Goal: Obtain resource: Download file/media

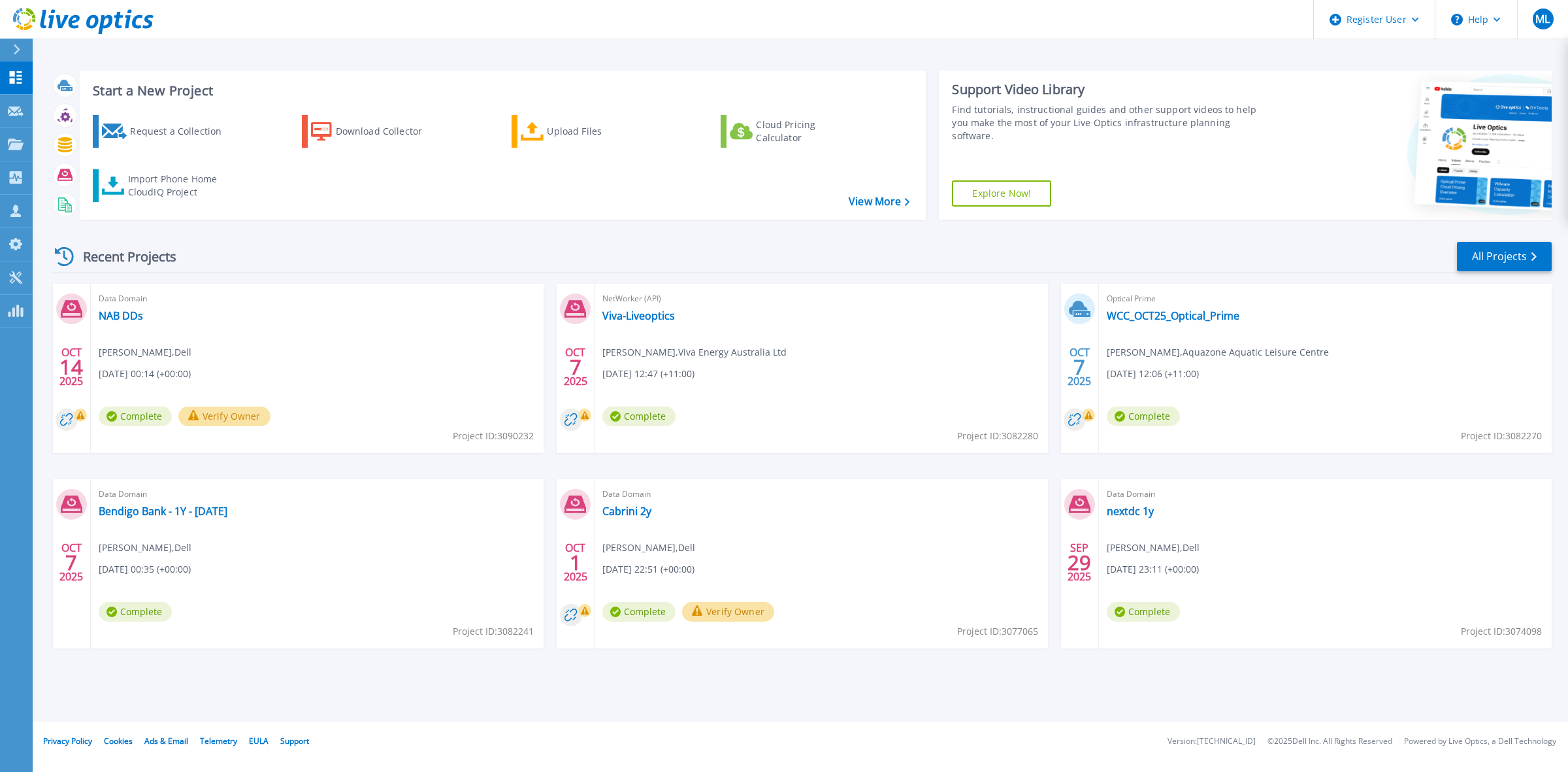
click at [181, 167] on div "Request a Collection Download Collector Upload Files Cloud Pricing Calculator I…" at bounding box center [501, 158] width 837 height 109
click at [170, 182] on div "Import Phone Home CloudIQ Project" at bounding box center [178, 186] width 102 height 27
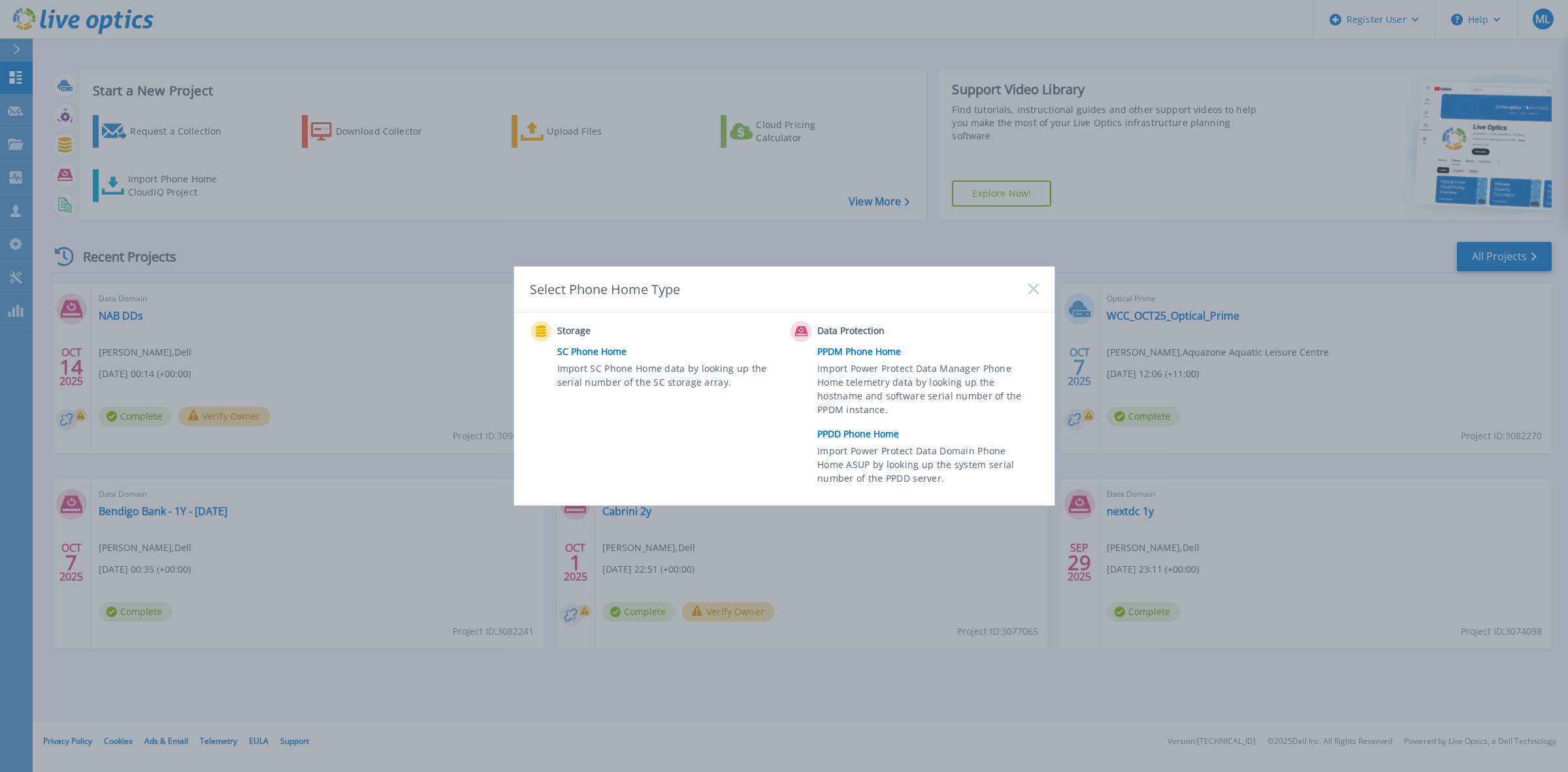
click at [886, 435] on link "PPDD Phone Home" at bounding box center [931, 434] width 227 height 20
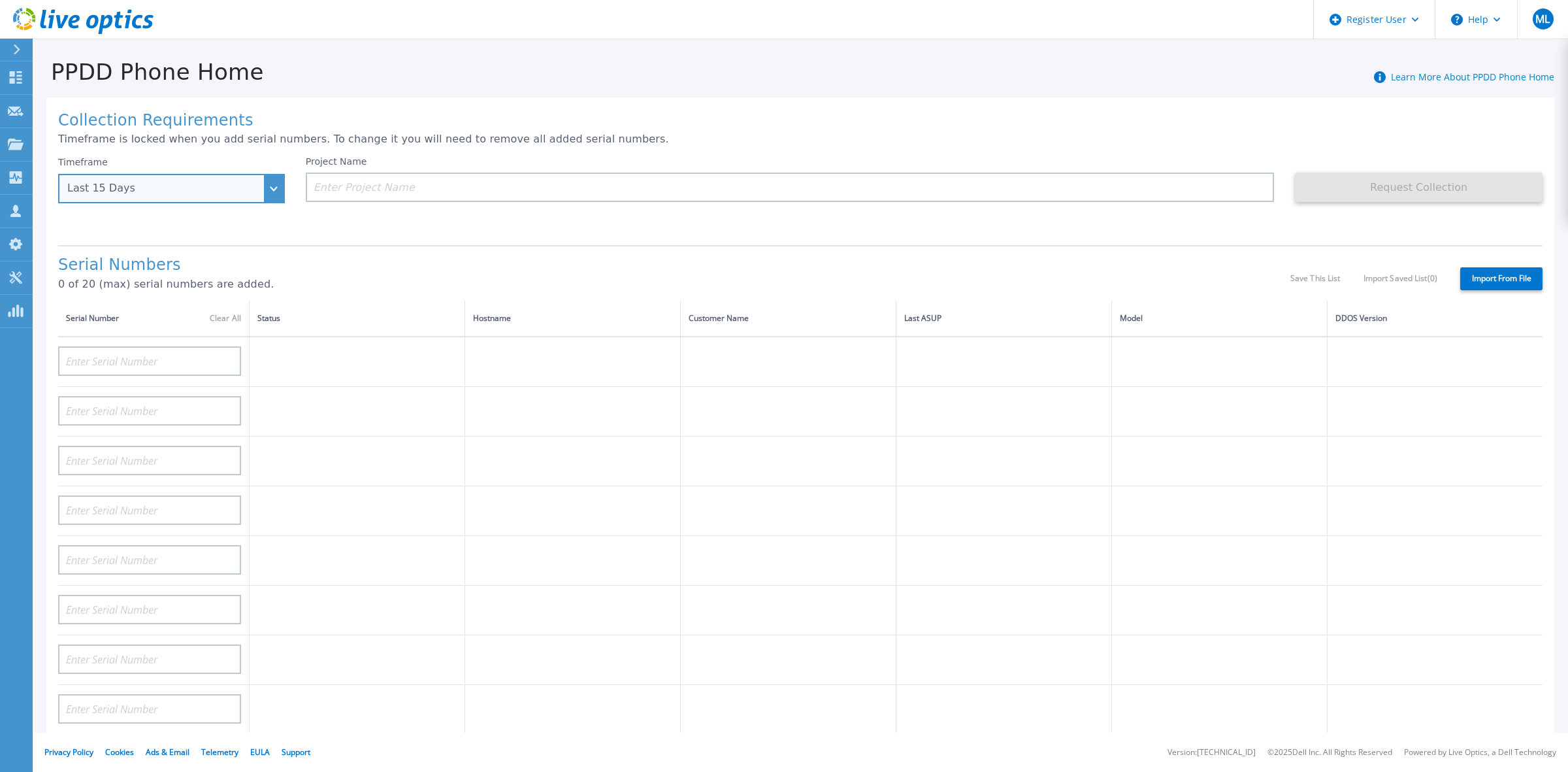
click at [265, 185] on div "Last 15 Days" at bounding box center [171, 188] width 226 height 29
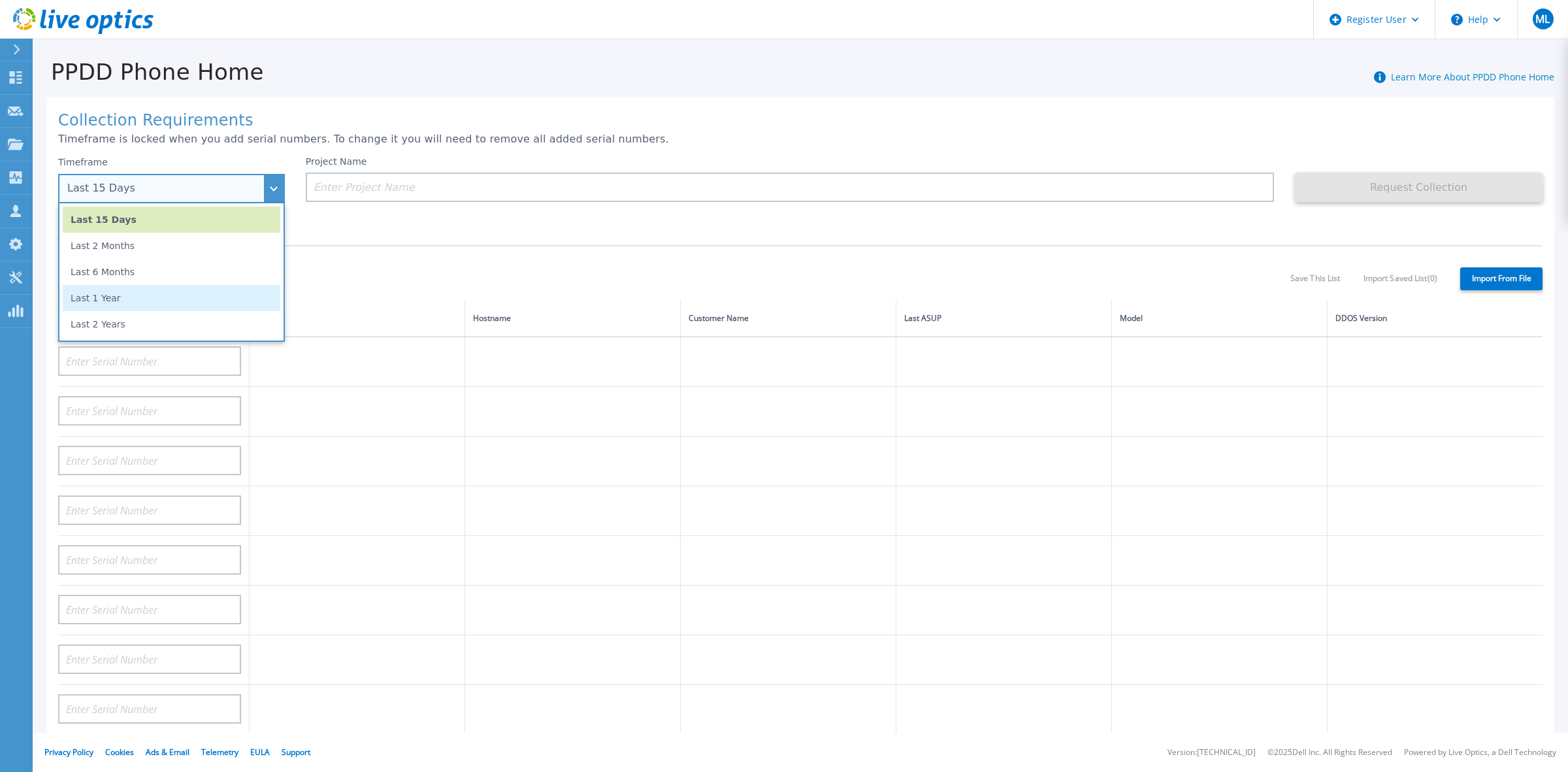
click at [205, 289] on li "Last 1 Year" at bounding box center [172, 299] width 217 height 27
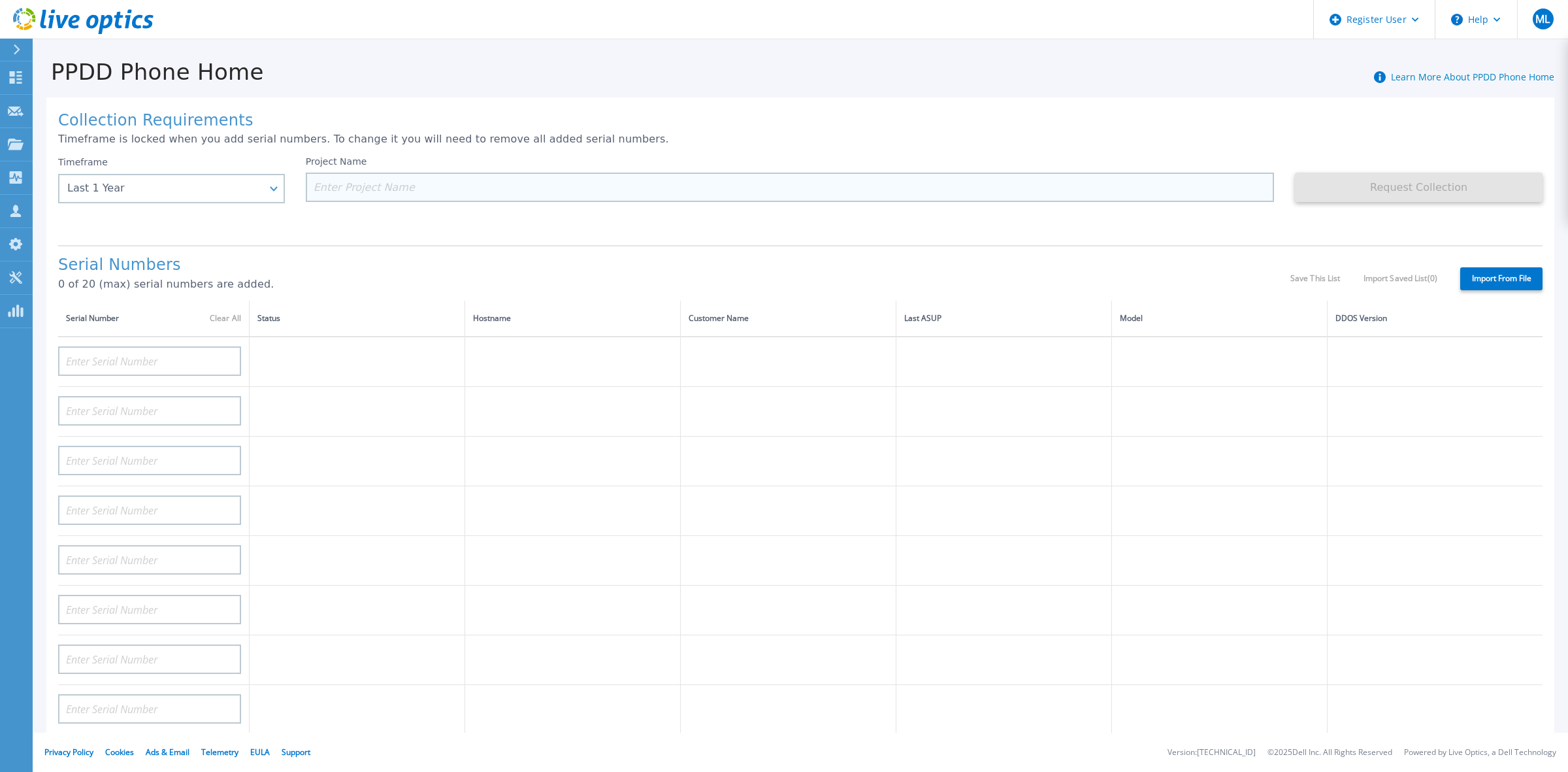
click at [415, 184] on input at bounding box center [790, 187] width 969 height 29
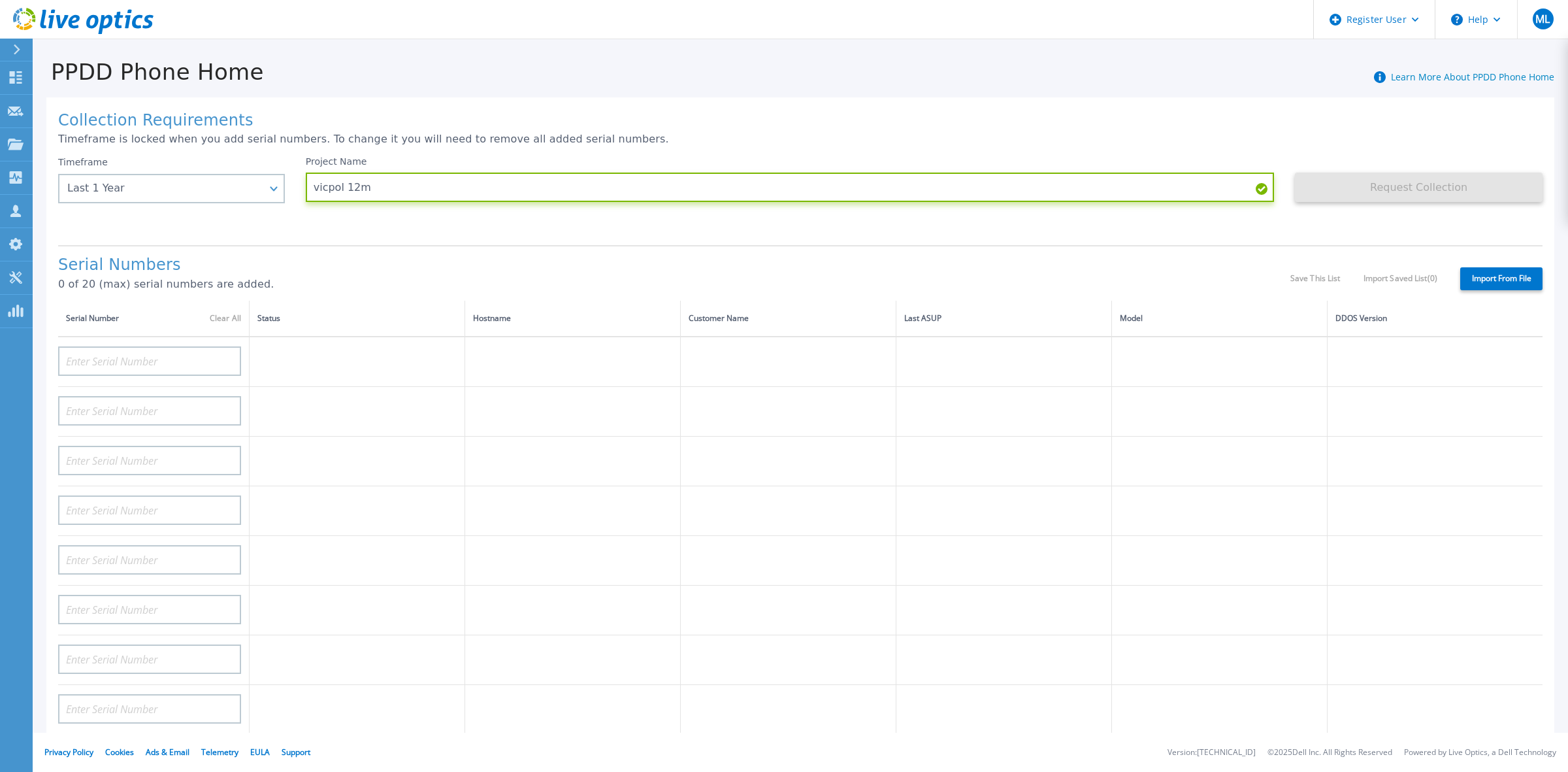
type input "vicpol 12m"
click at [1478, 267] on label "Import From File" at bounding box center [1501, 279] width 82 height 23
click at [0, 0] on input "Import From File" at bounding box center [0, 0] width 0 height 0
type input "CKM00190600954"
type input "CKM00190700080"
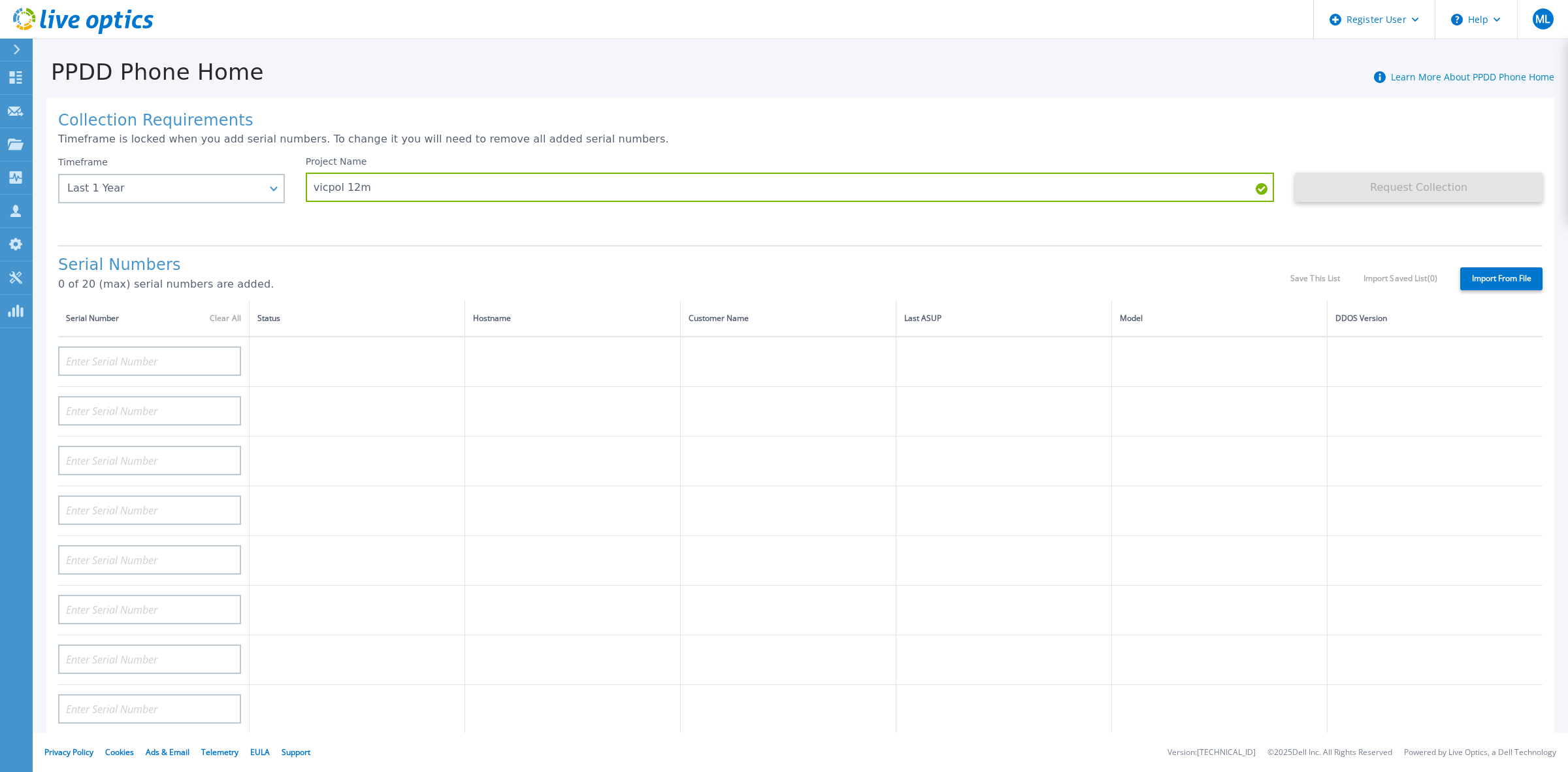
type input "DE413232758572"
type input "DE413232758571"
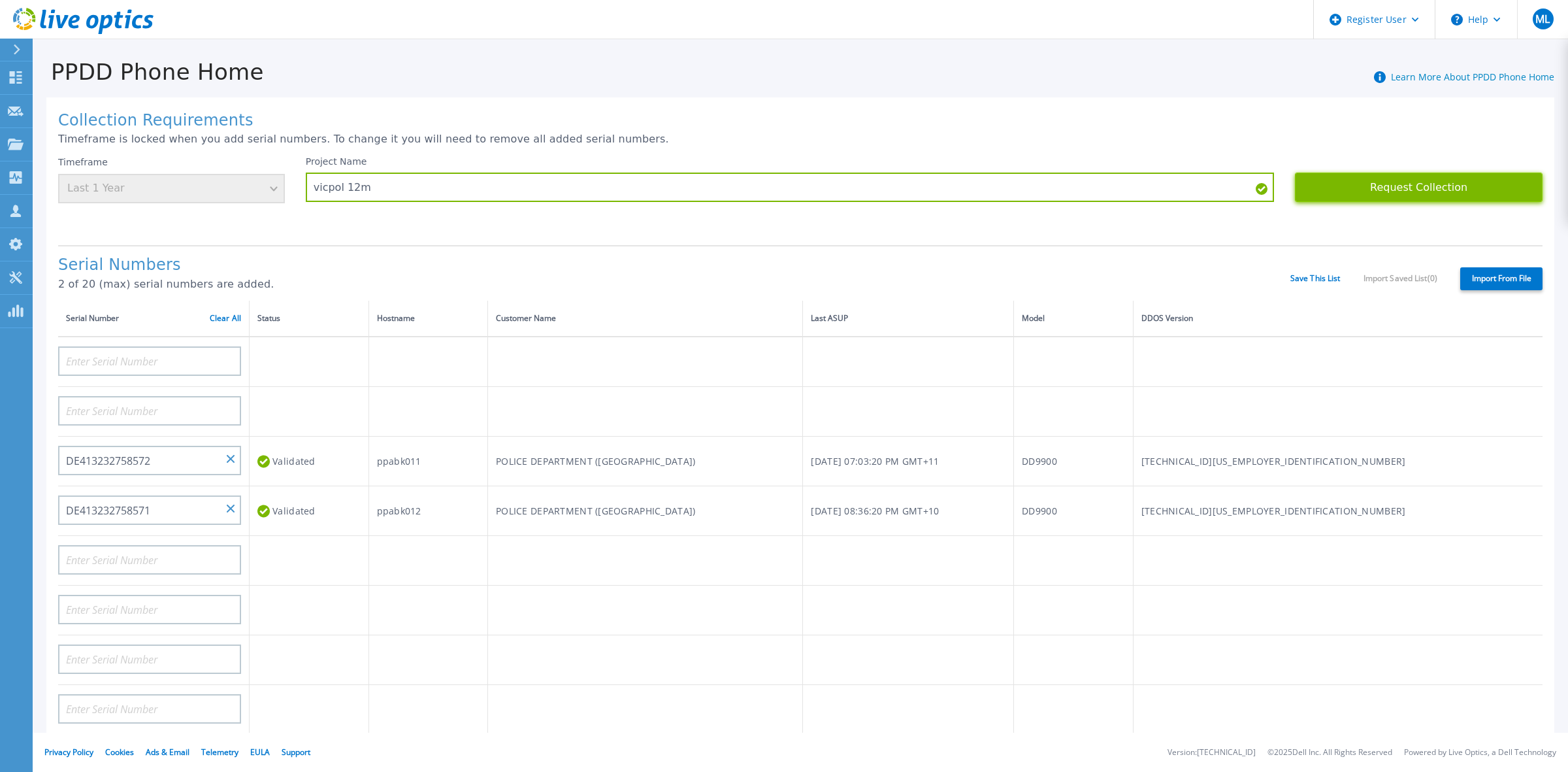
click at [1415, 181] on button "Request Collection" at bounding box center [1419, 187] width 248 height 29
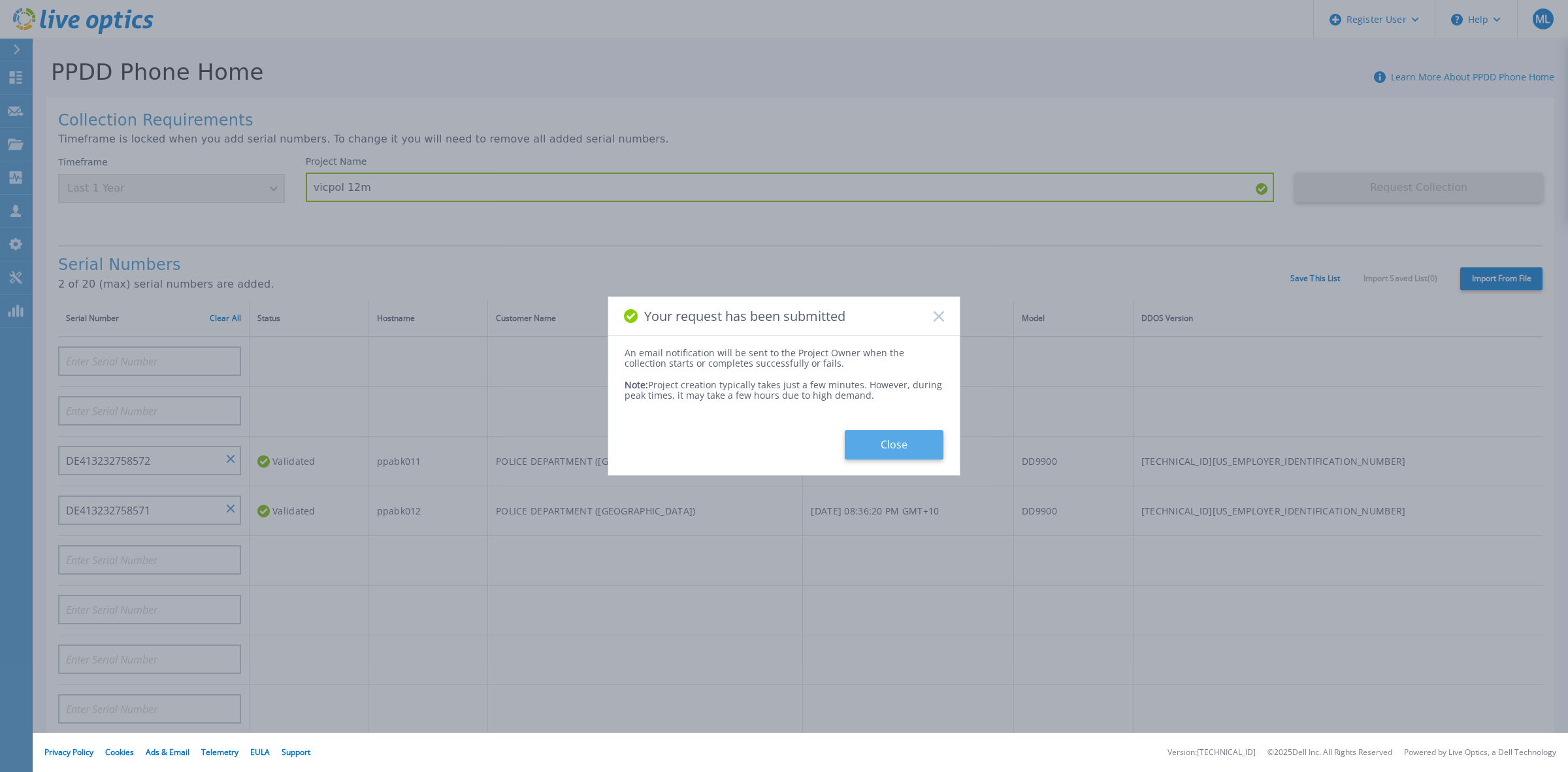
click at [890, 444] on button "Close" at bounding box center [894, 444] width 99 height 29
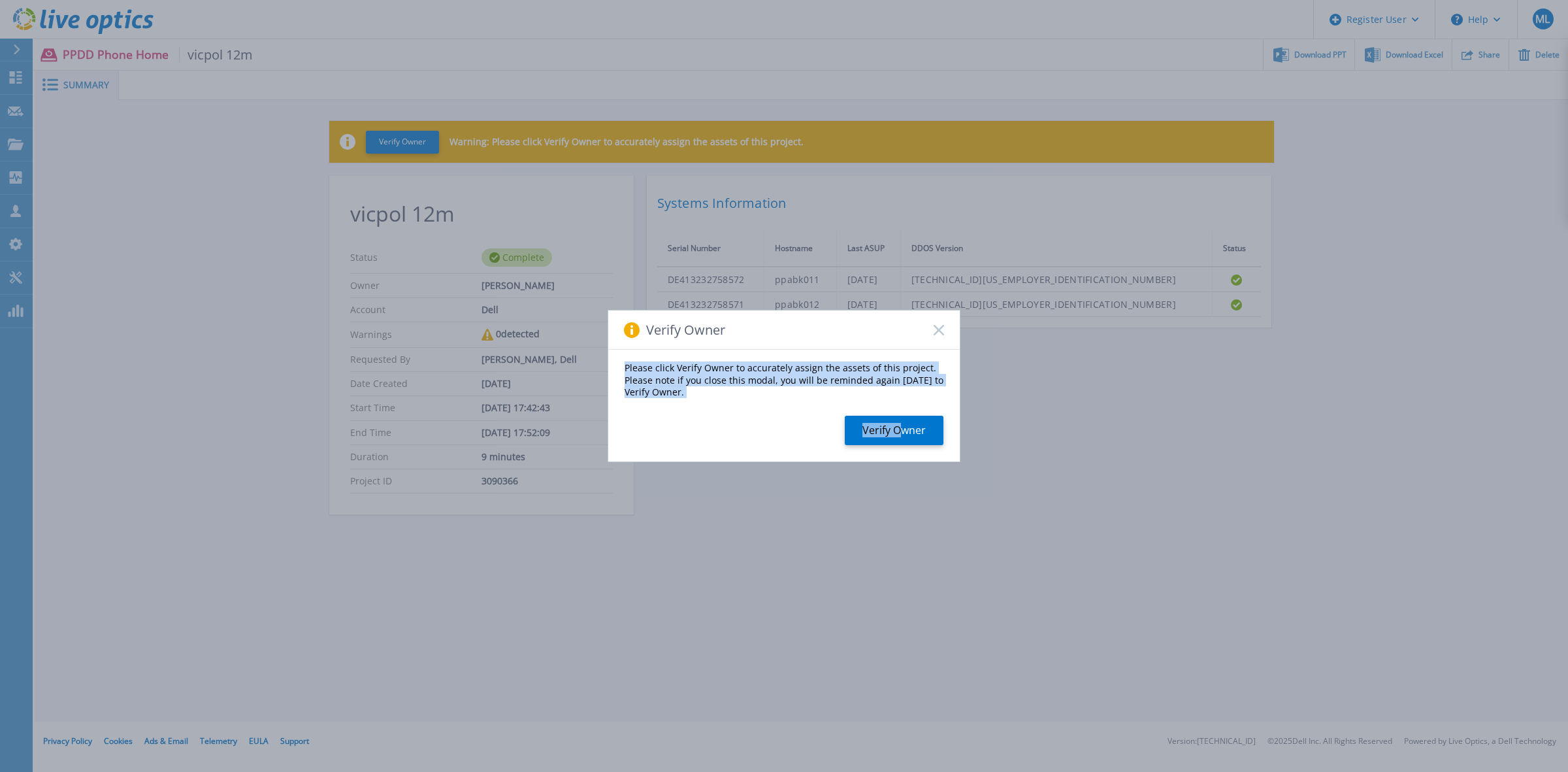
drag, startPoint x: 939, startPoint y: 325, endPoint x: 900, endPoint y: 405, distance: 89.0
click at [900, 405] on div "Verify Owner Please click Verify Owner to accurately assign the assets of this …" at bounding box center [784, 386] width 353 height 152
click at [909, 420] on button "Verify Owner" at bounding box center [894, 430] width 99 height 29
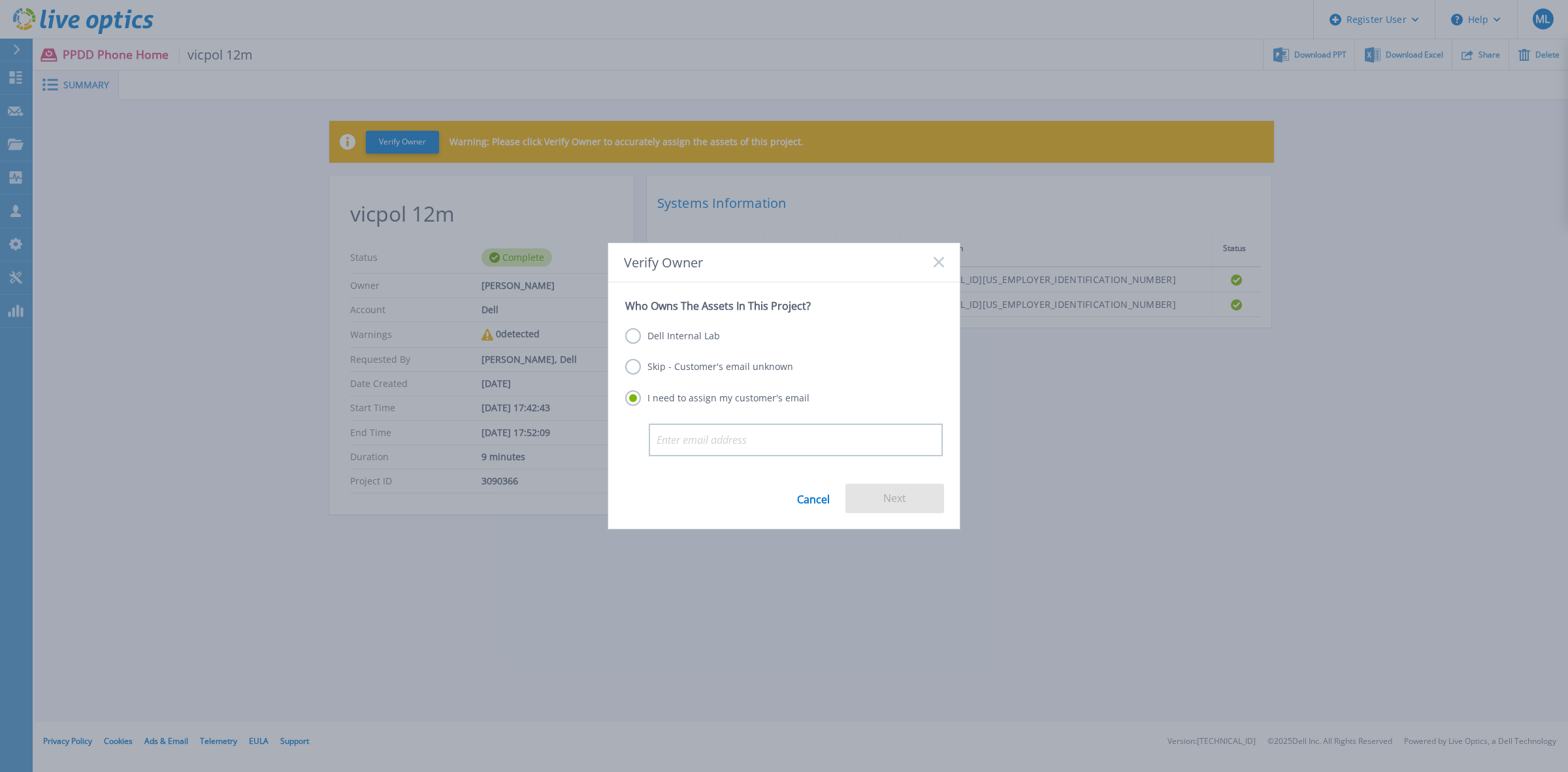
click at [701, 332] on label "Dell Internal Lab" at bounding box center [672, 336] width 95 height 16
click at [0, 0] on input "Dell Internal Lab" at bounding box center [0, 0] width 0 height 0
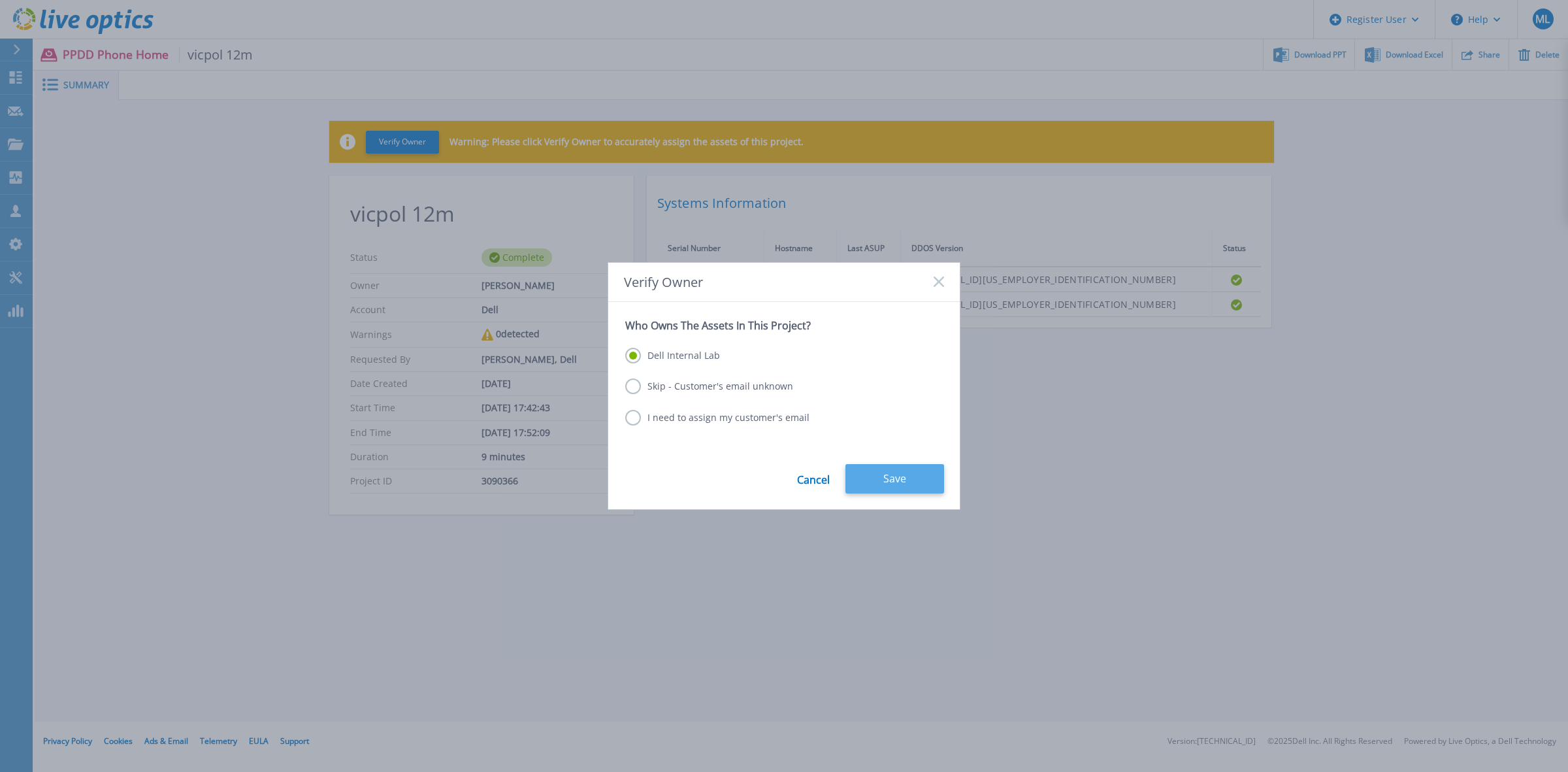
click at [920, 488] on button "Save" at bounding box center [895, 478] width 99 height 29
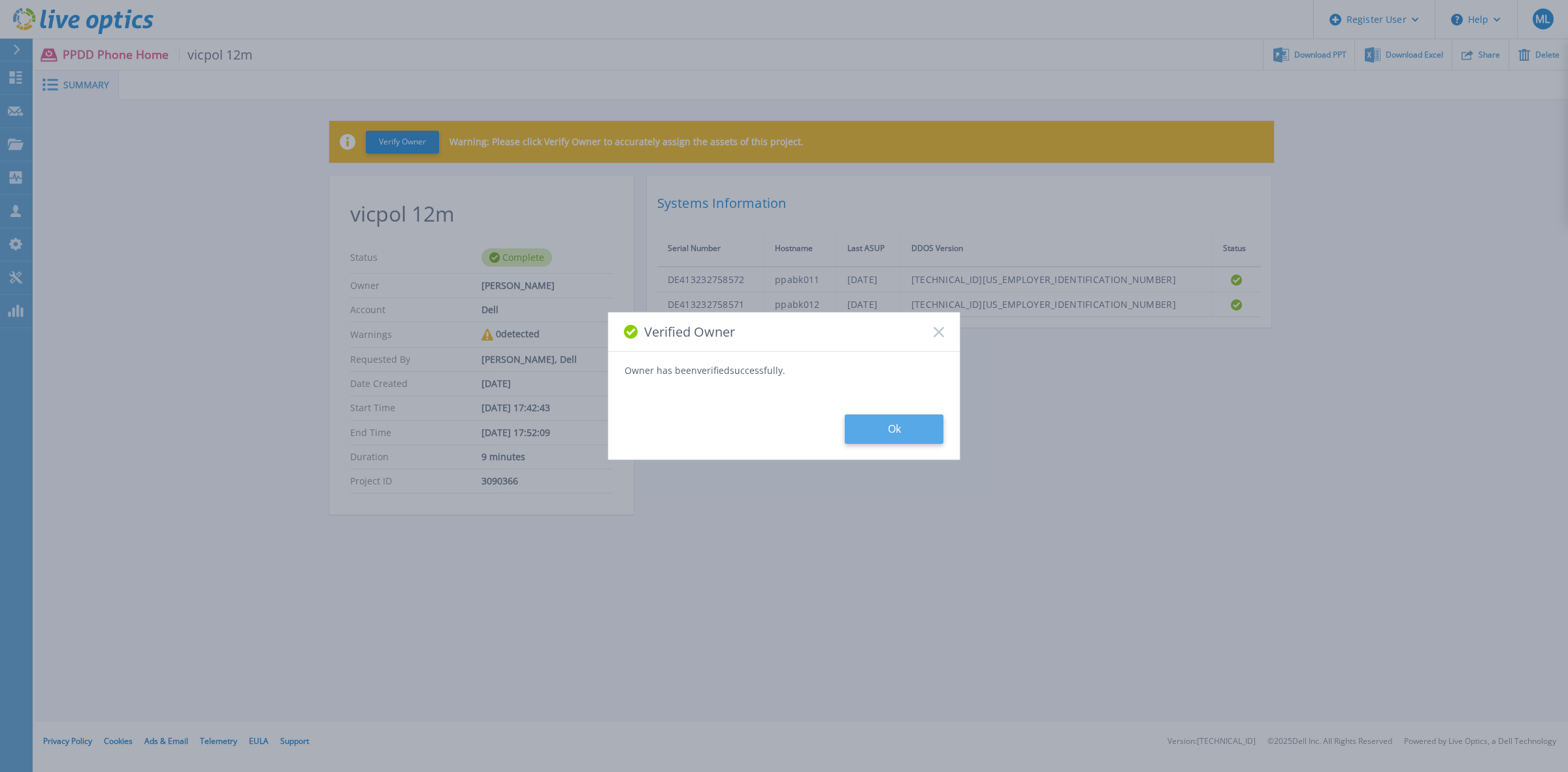
click at [893, 427] on button "Ok" at bounding box center [894, 429] width 99 height 29
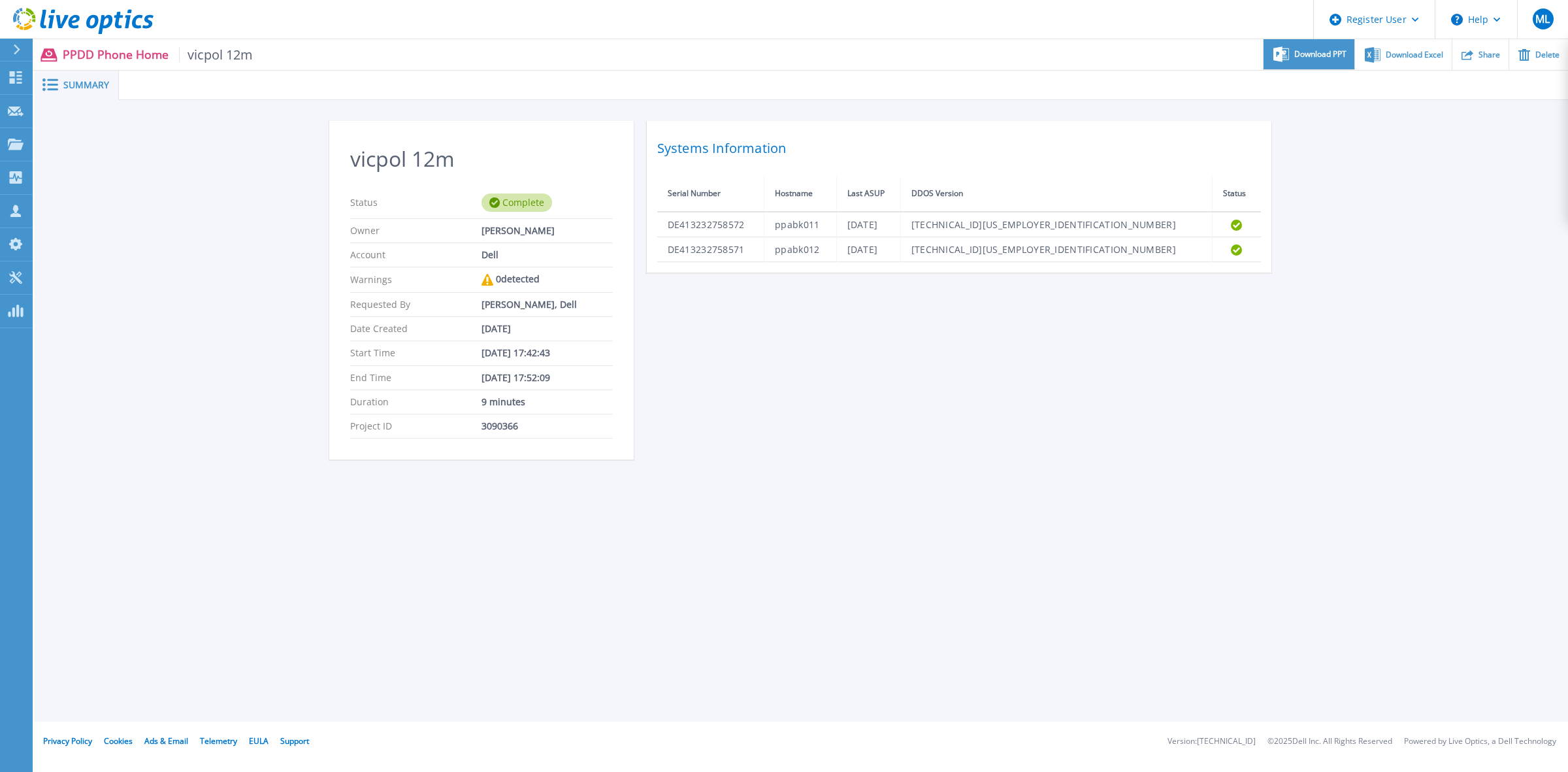
click at [1302, 53] on span "Download PPT" at bounding box center [1320, 54] width 52 height 7
